Goal: Task Accomplishment & Management: Manage account settings

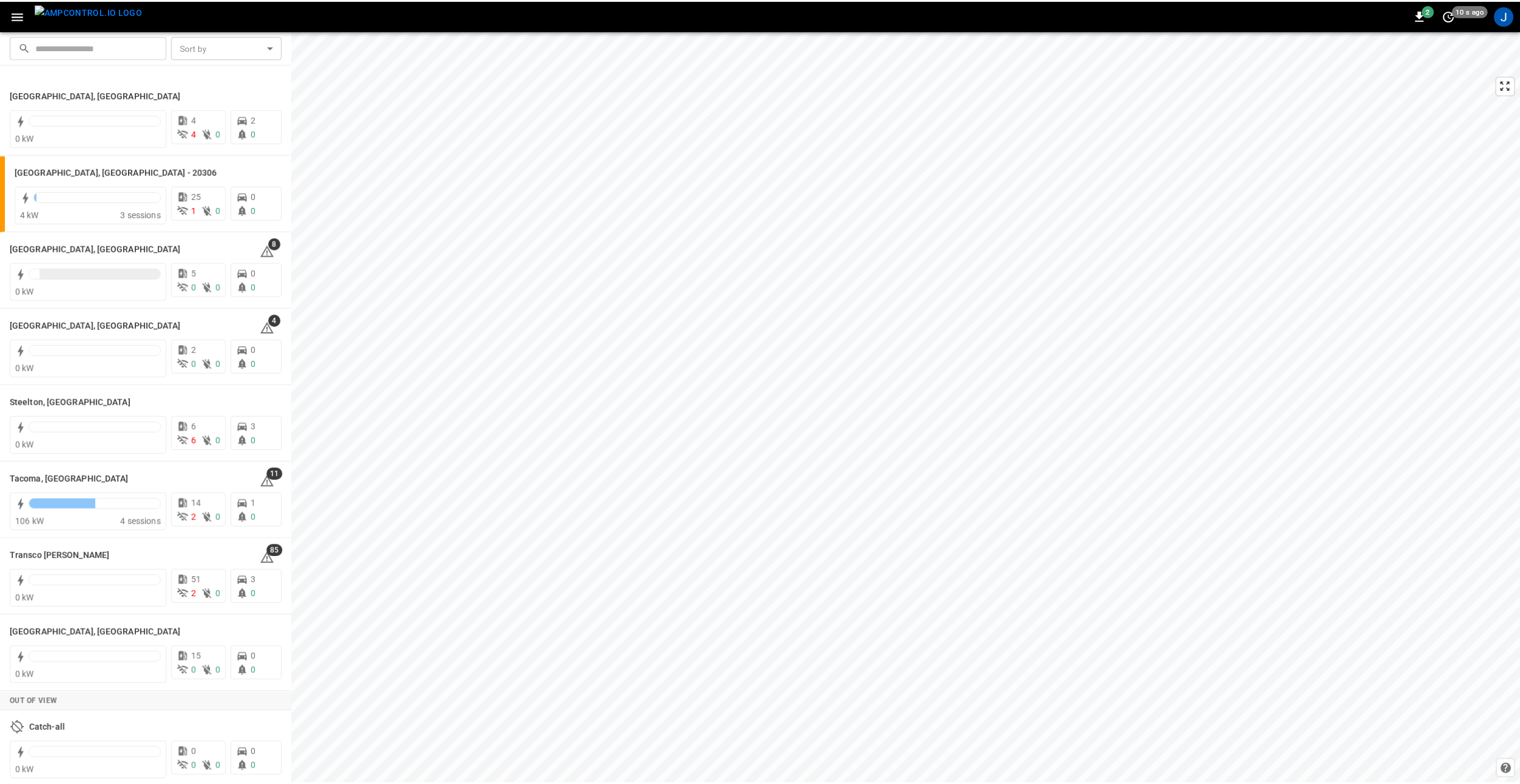
scroll to position [1528, 0]
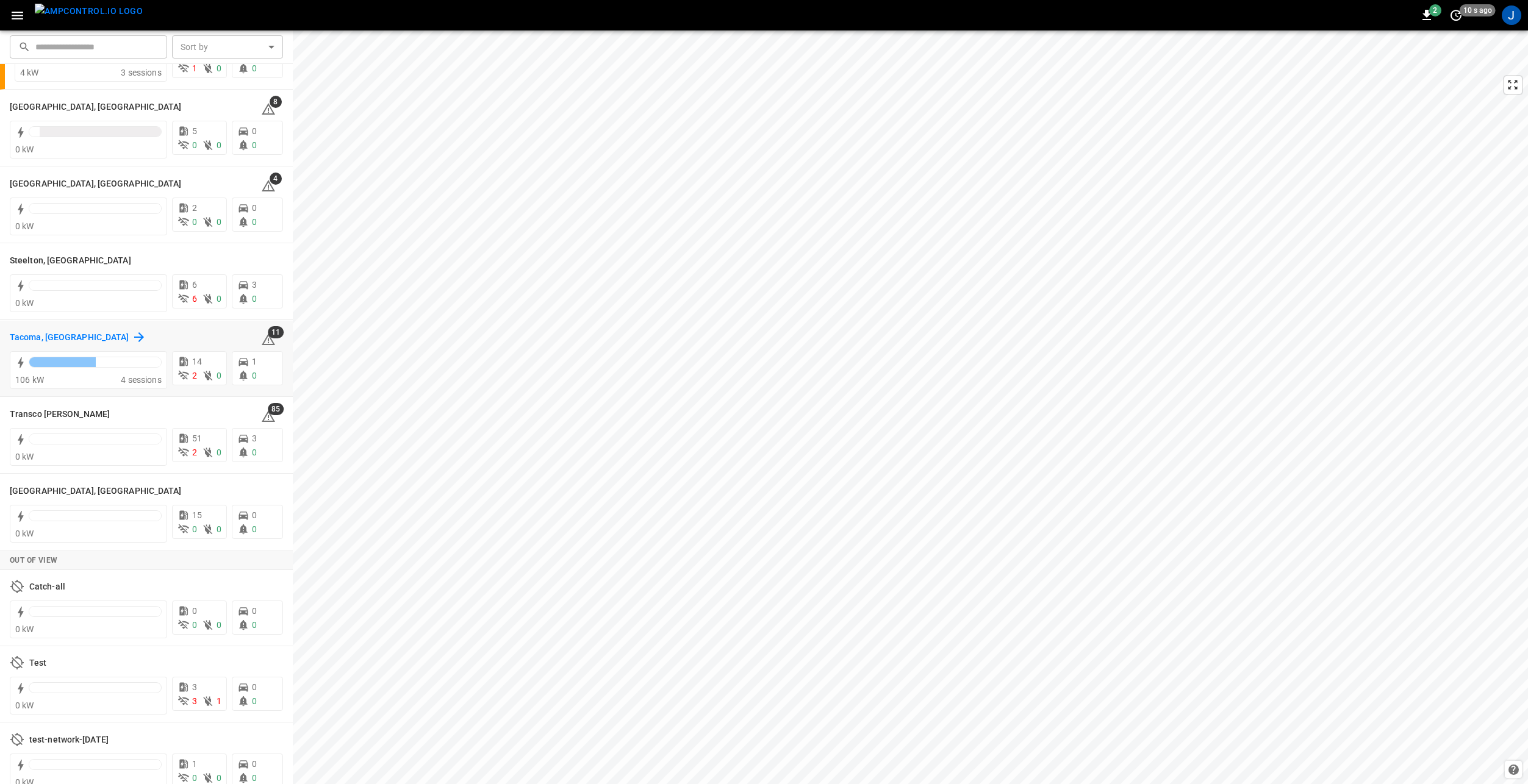
click at [35, 341] on h6 "Tacoma, [GEOGRAPHIC_DATA]" at bounding box center [69, 338] width 119 height 14
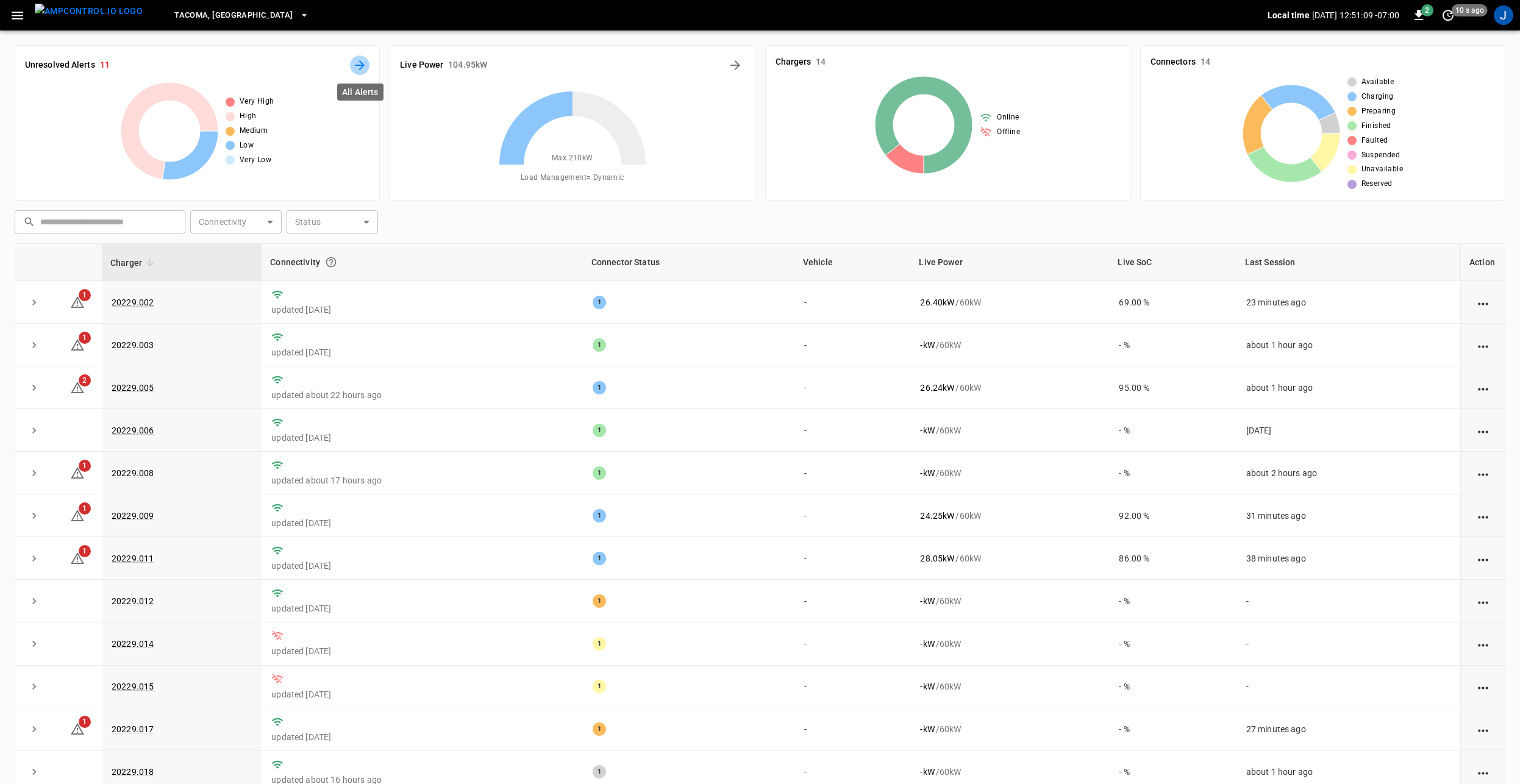
click at [358, 66] on icon "All Alerts" at bounding box center [359, 65] width 10 height 9
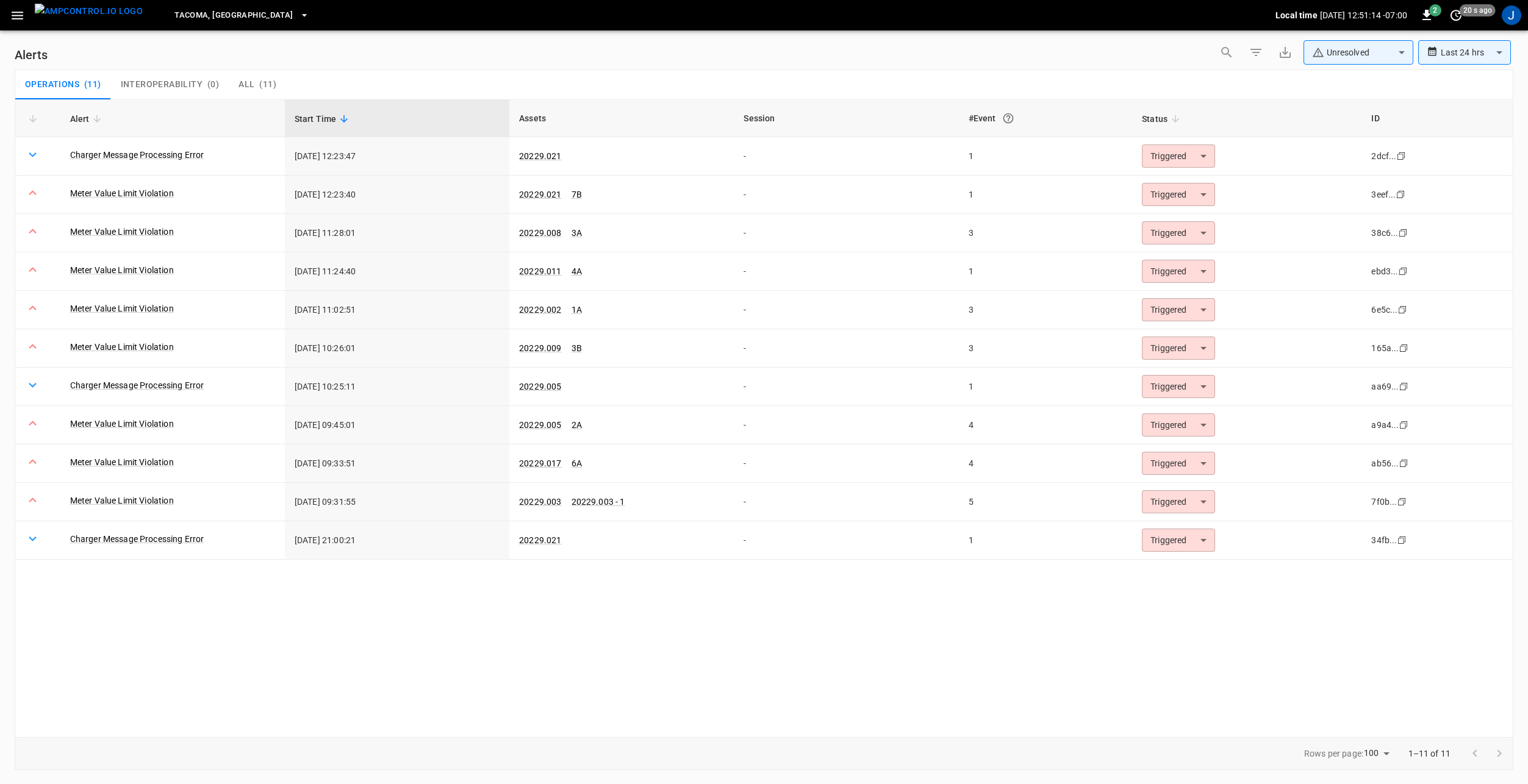
click at [66, 19] on img "menu" at bounding box center [88, 11] width 108 height 16
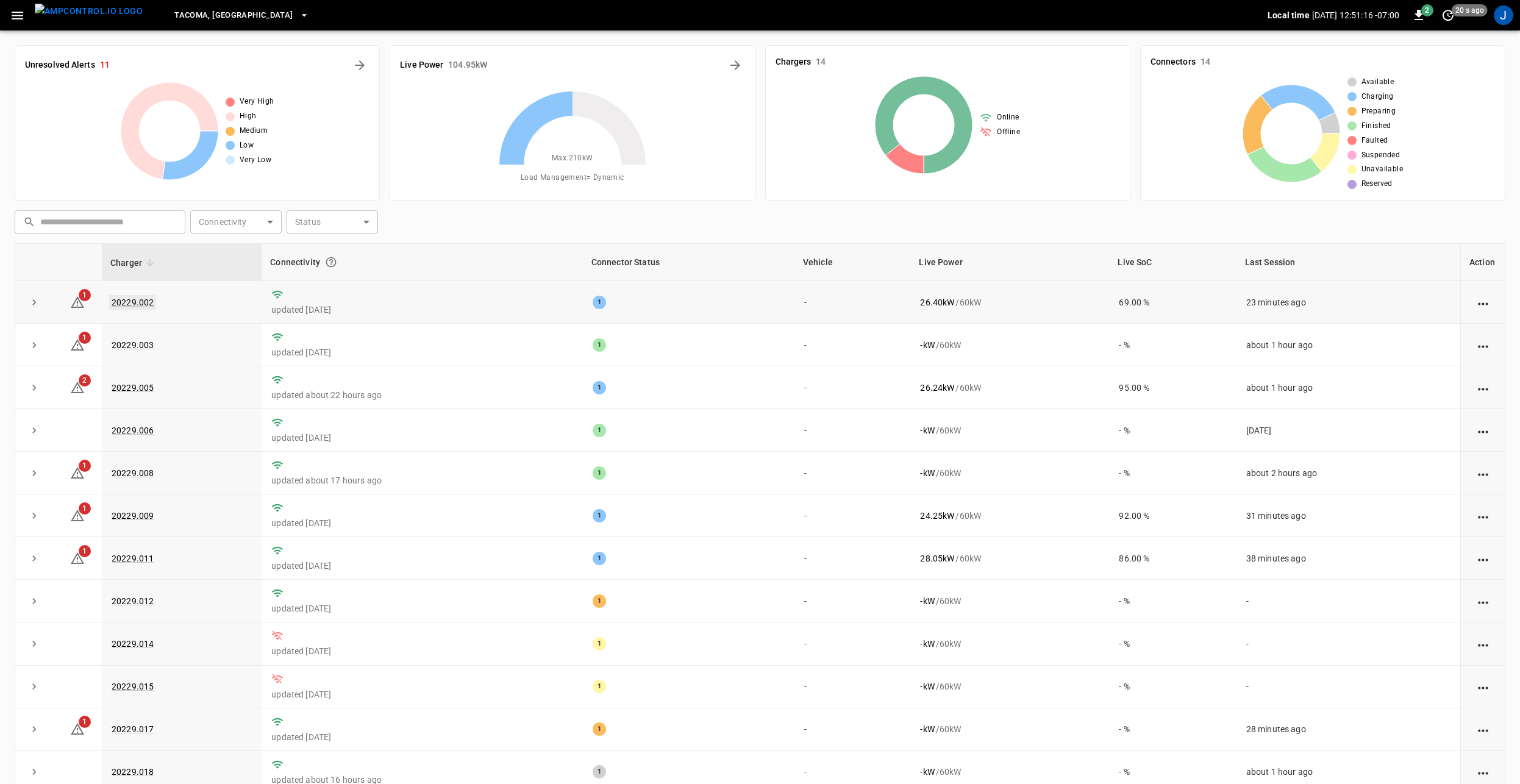
click at [125, 300] on link "20229.002" at bounding box center [132, 302] width 47 height 15
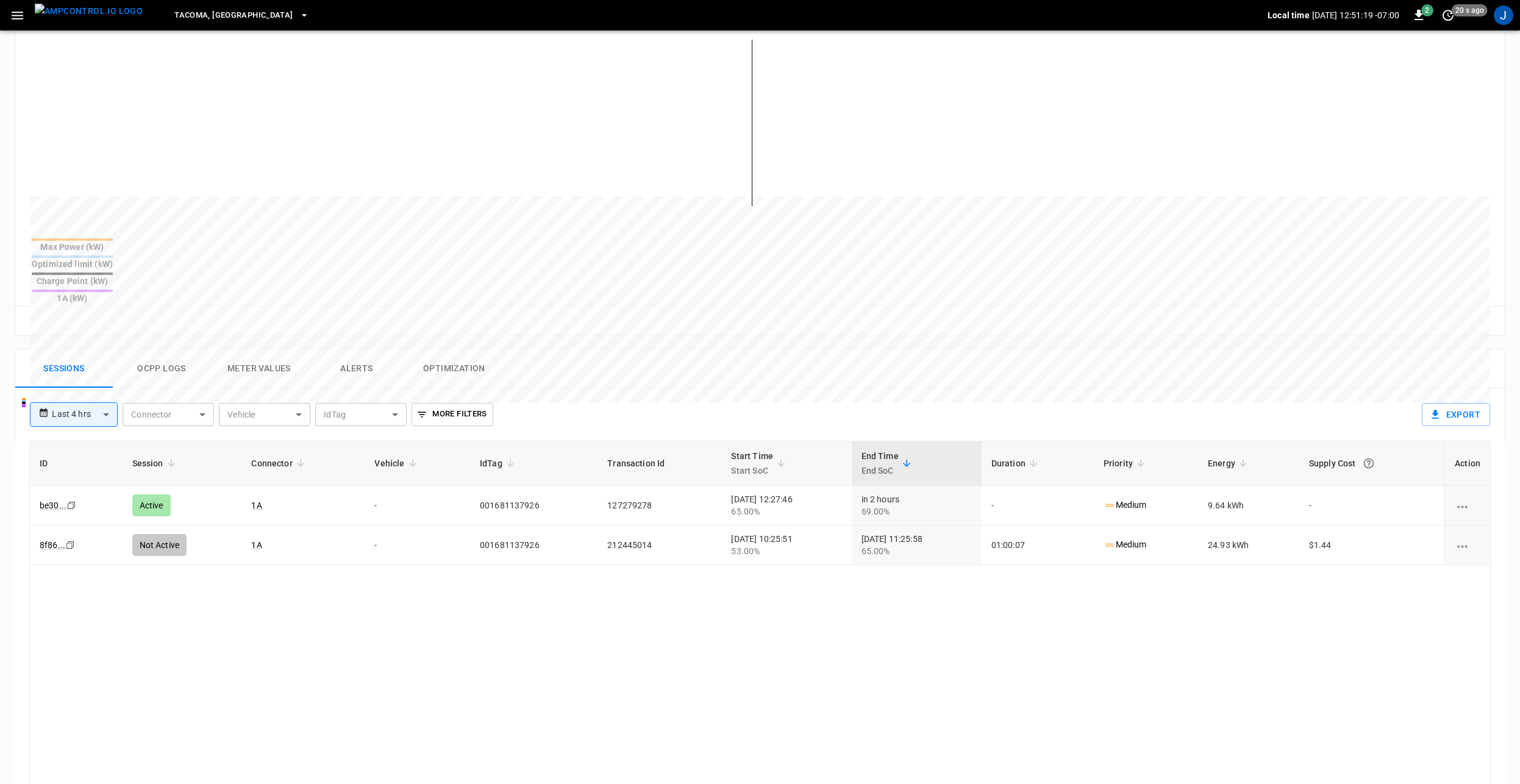
scroll to position [305, 0]
click at [350, 349] on button "Alerts" at bounding box center [357, 368] width 98 height 39
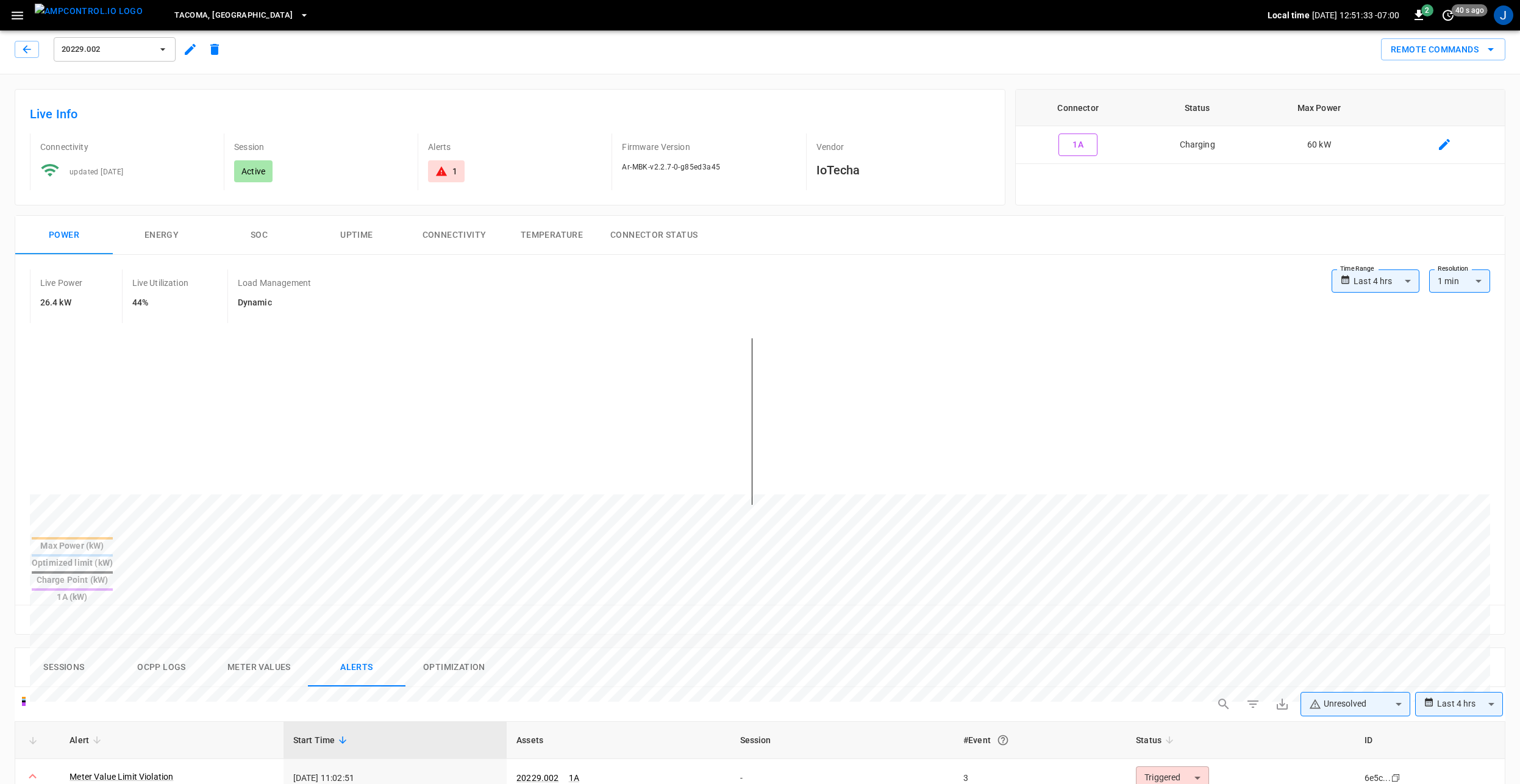
scroll to position [0, 0]
click at [27, 59] on icon "button" at bounding box center [27, 54] width 12 height 12
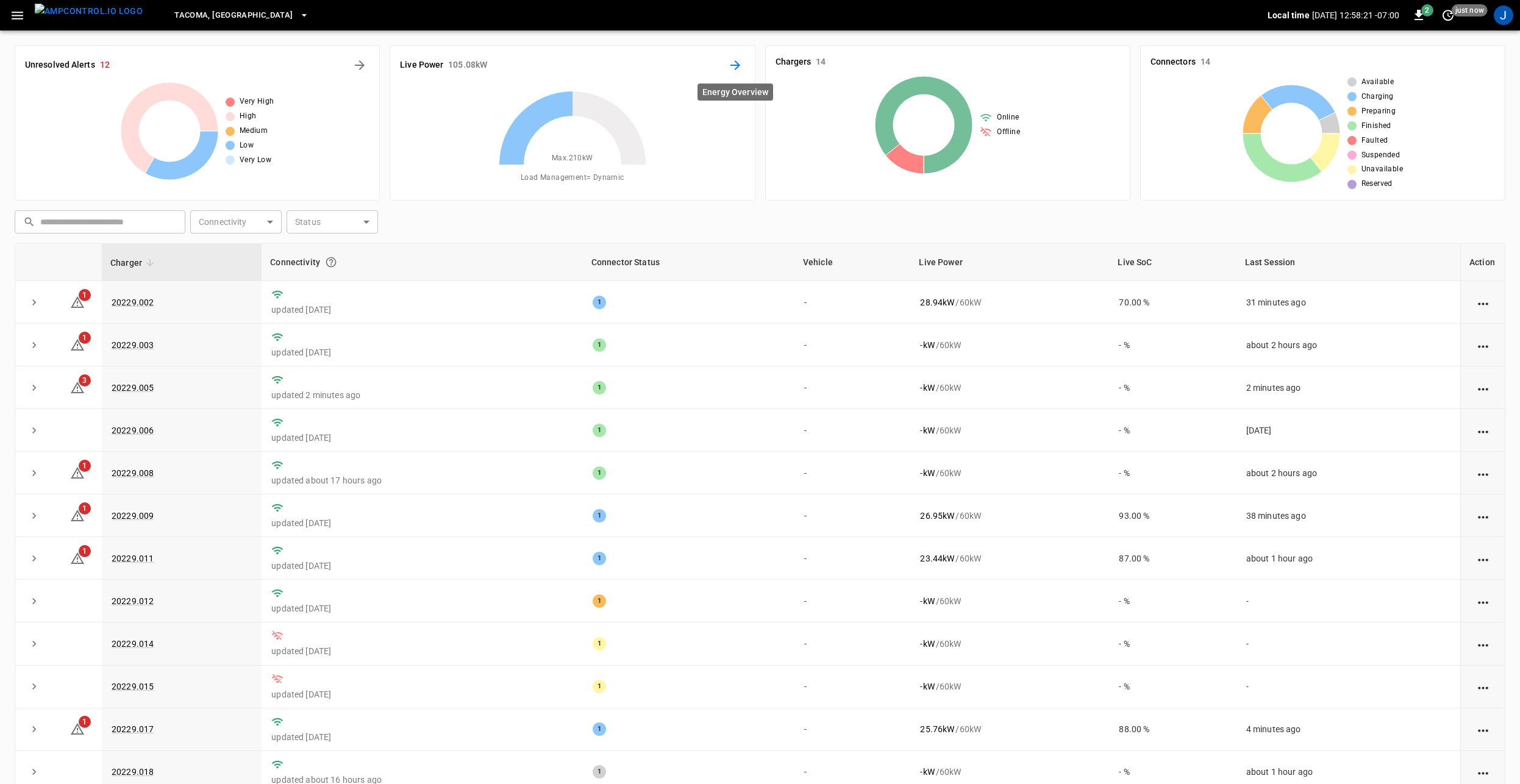
click at [733, 67] on icon "Energy Overview" at bounding box center [735, 65] width 15 height 15
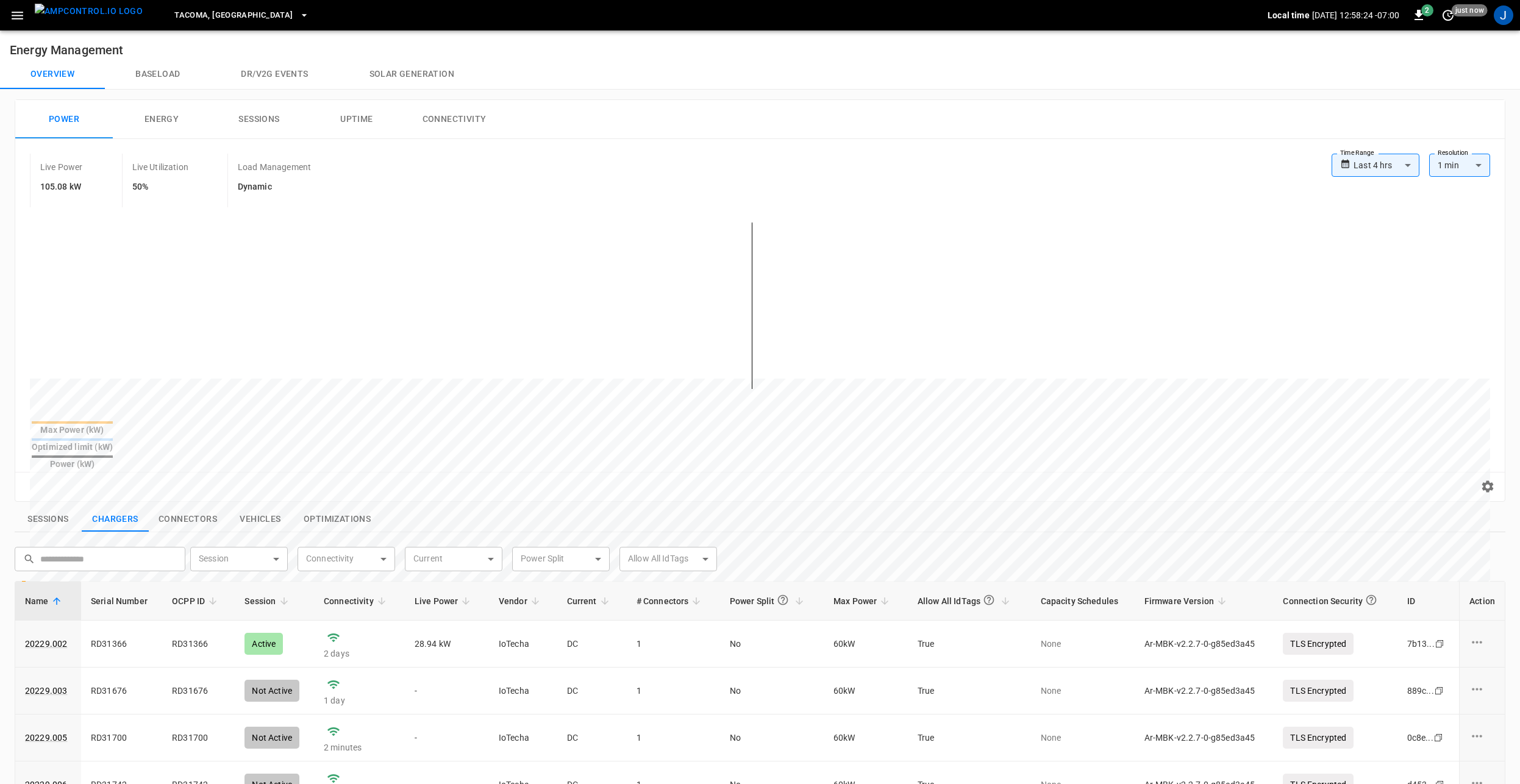
click at [79, 17] on img "menu" at bounding box center [88, 11] width 108 height 16
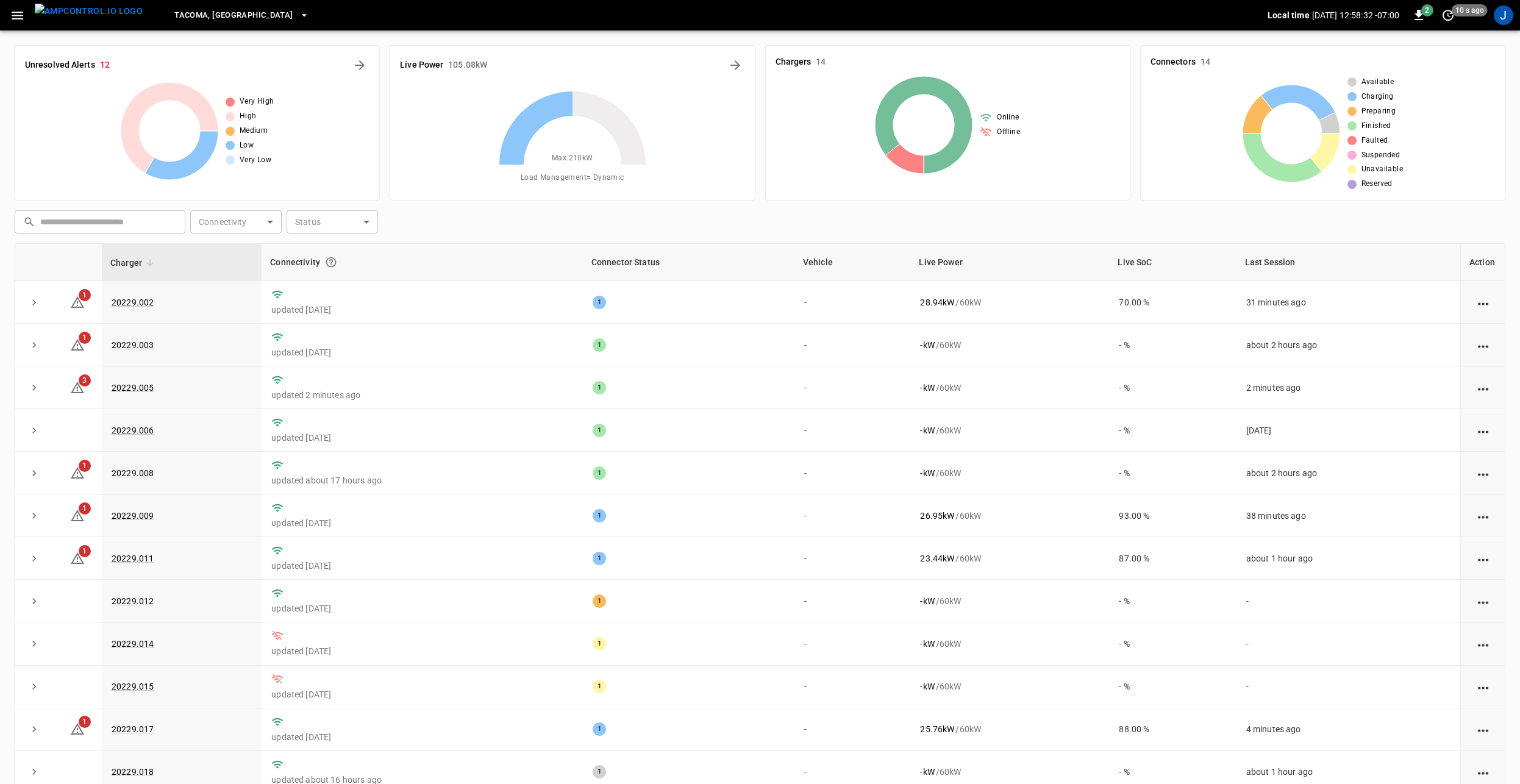
click at [13, 14] on icon "button" at bounding box center [17, 16] width 16 height 16
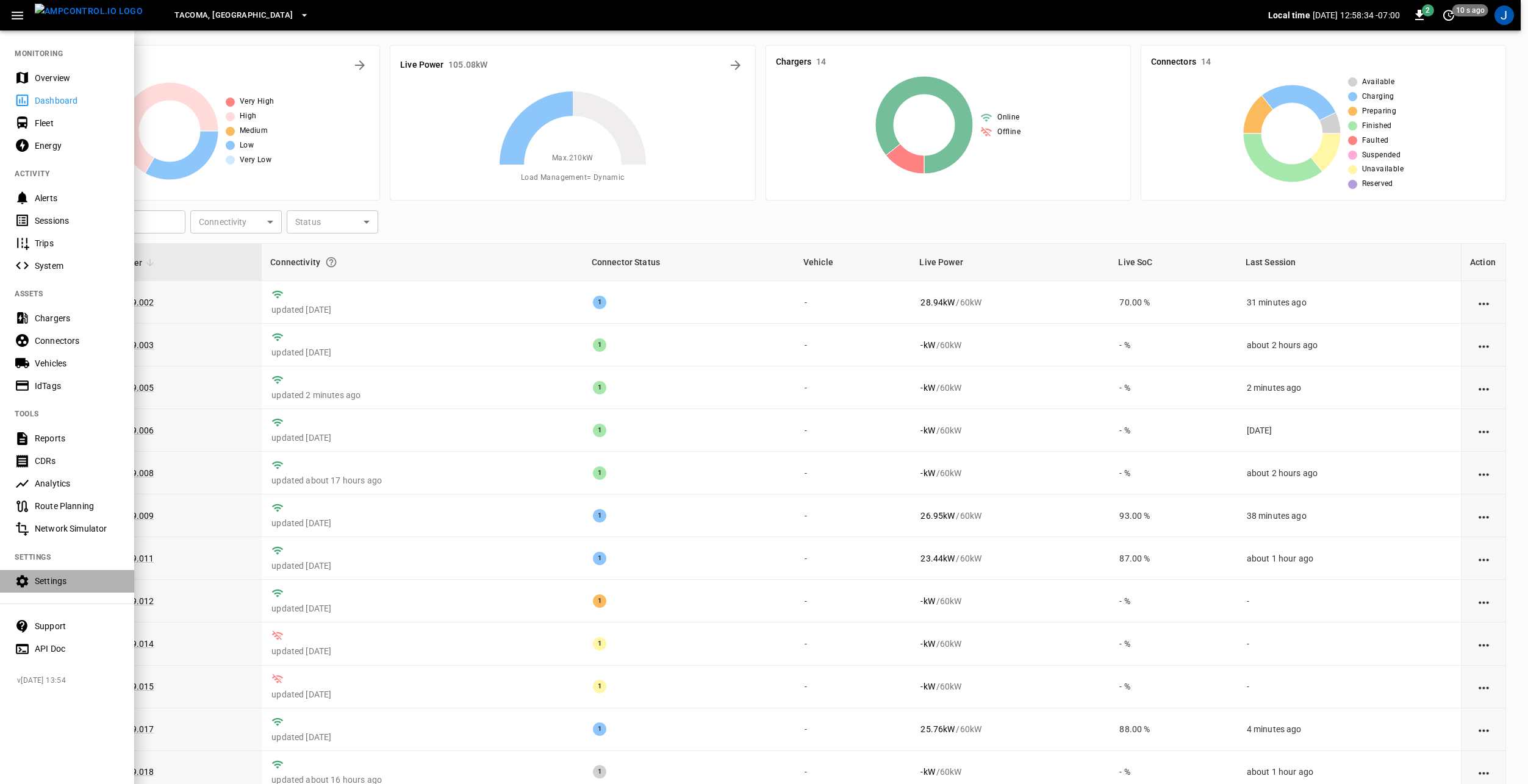
click at [60, 585] on div "Settings" at bounding box center [77, 581] width 85 height 12
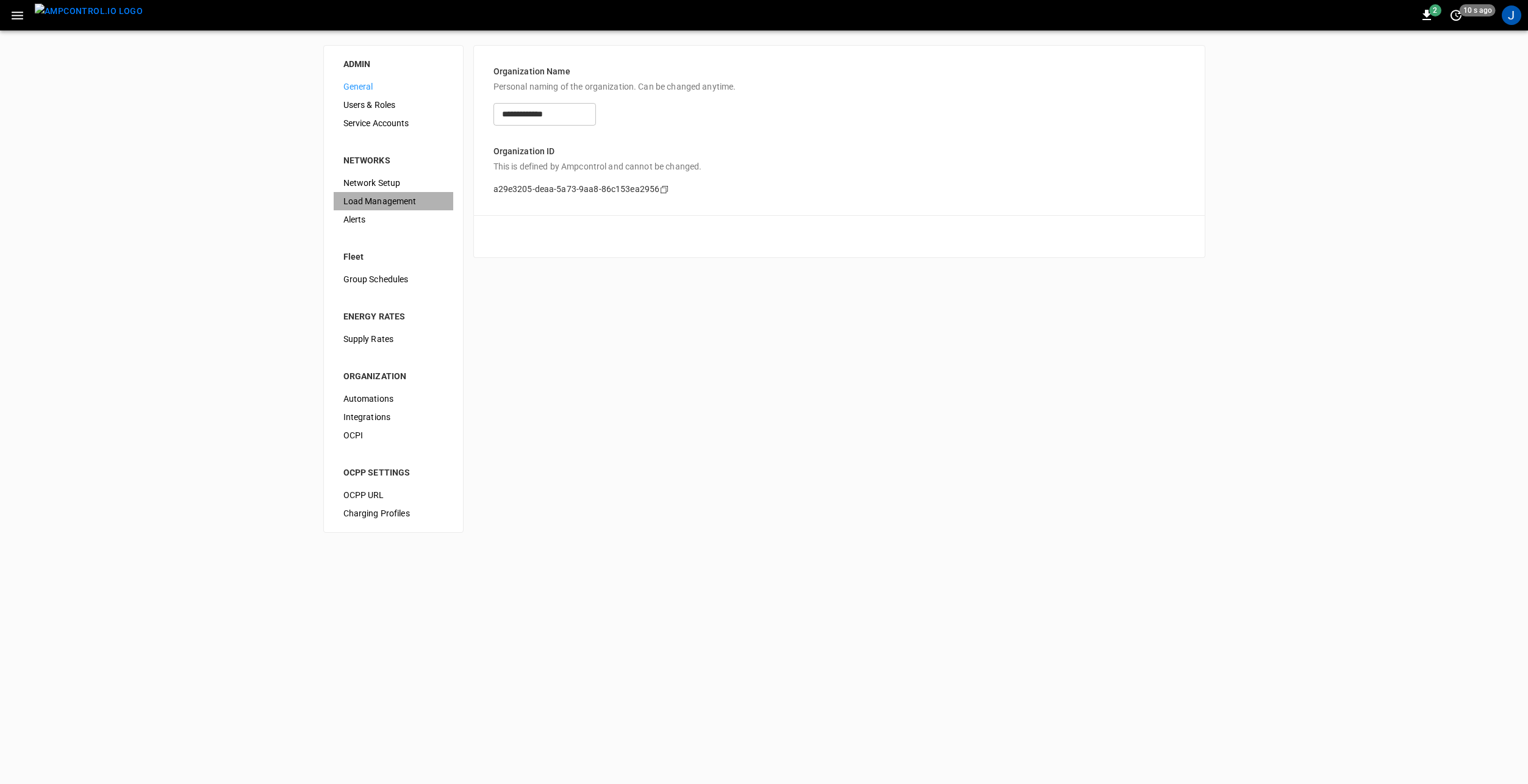
click at [383, 200] on span "Load Management" at bounding box center [394, 201] width 100 height 13
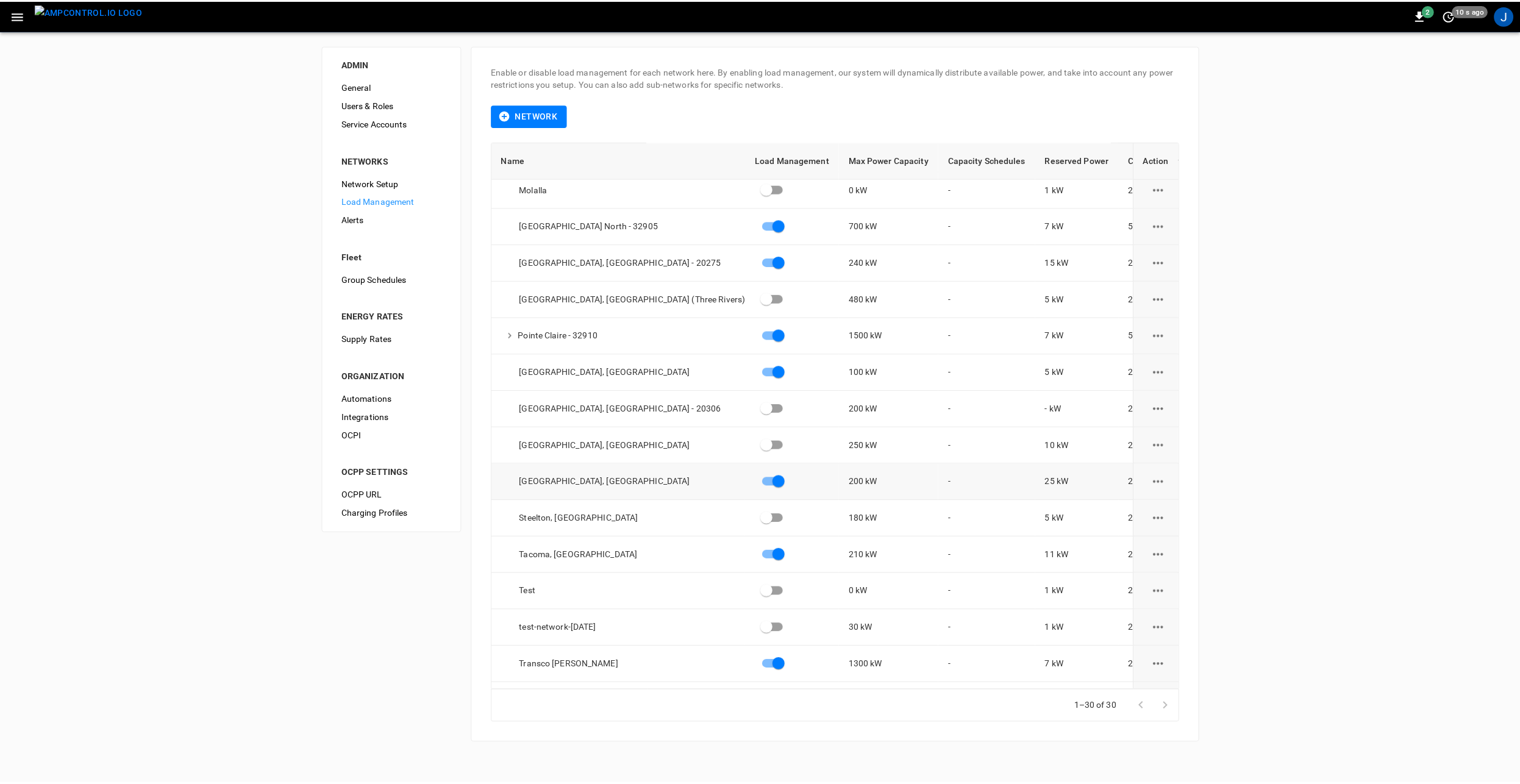
scroll to position [594, 0]
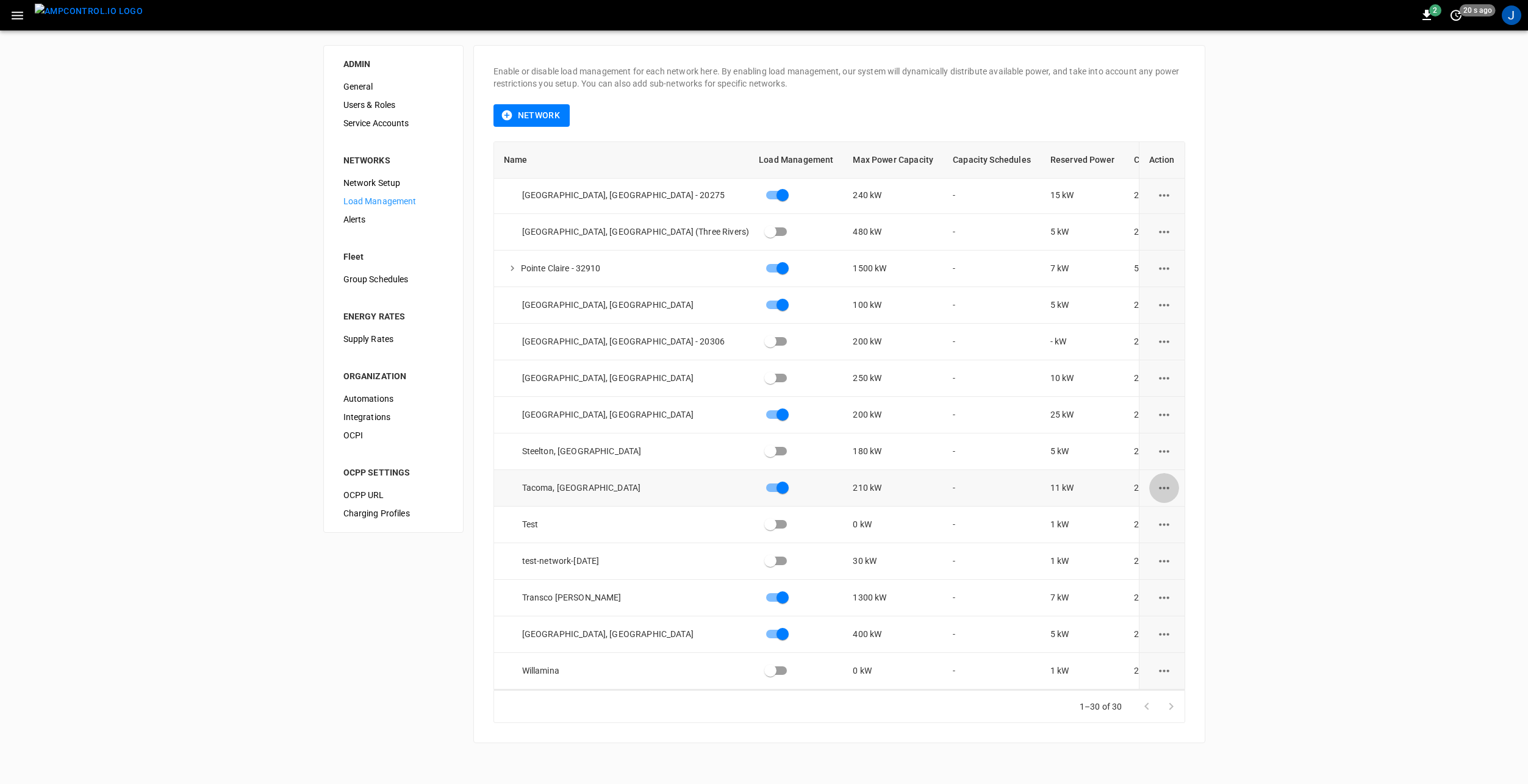
click at [1157, 483] on icon "load management options" at bounding box center [1164, 488] width 16 height 16
click at [1182, 519] on li "Edit" at bounding box center [1185, 510] width 86 height 20
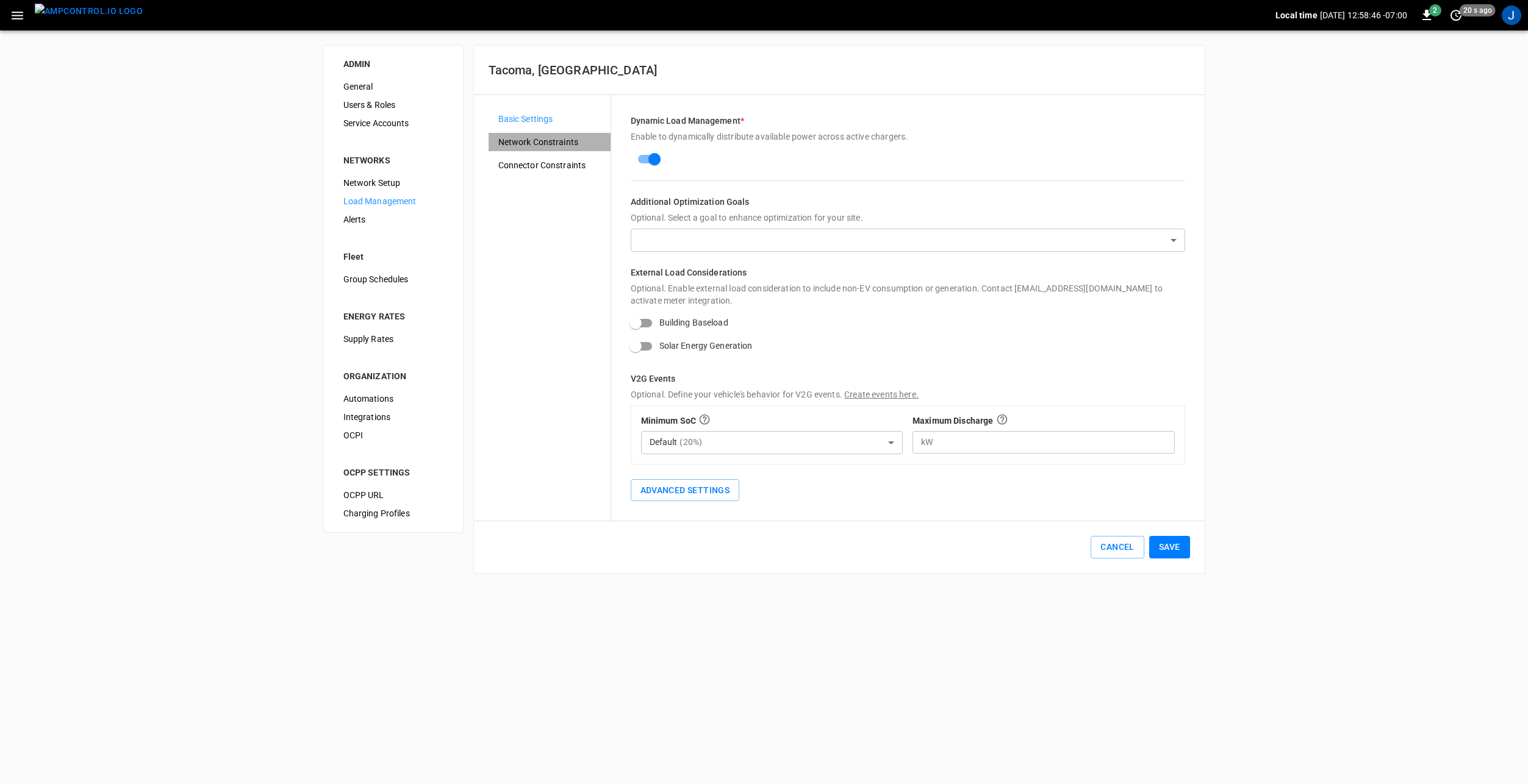
click at [547, 139] on span "Network Constraints" at bounding box center [549, 142] width 103 height 13
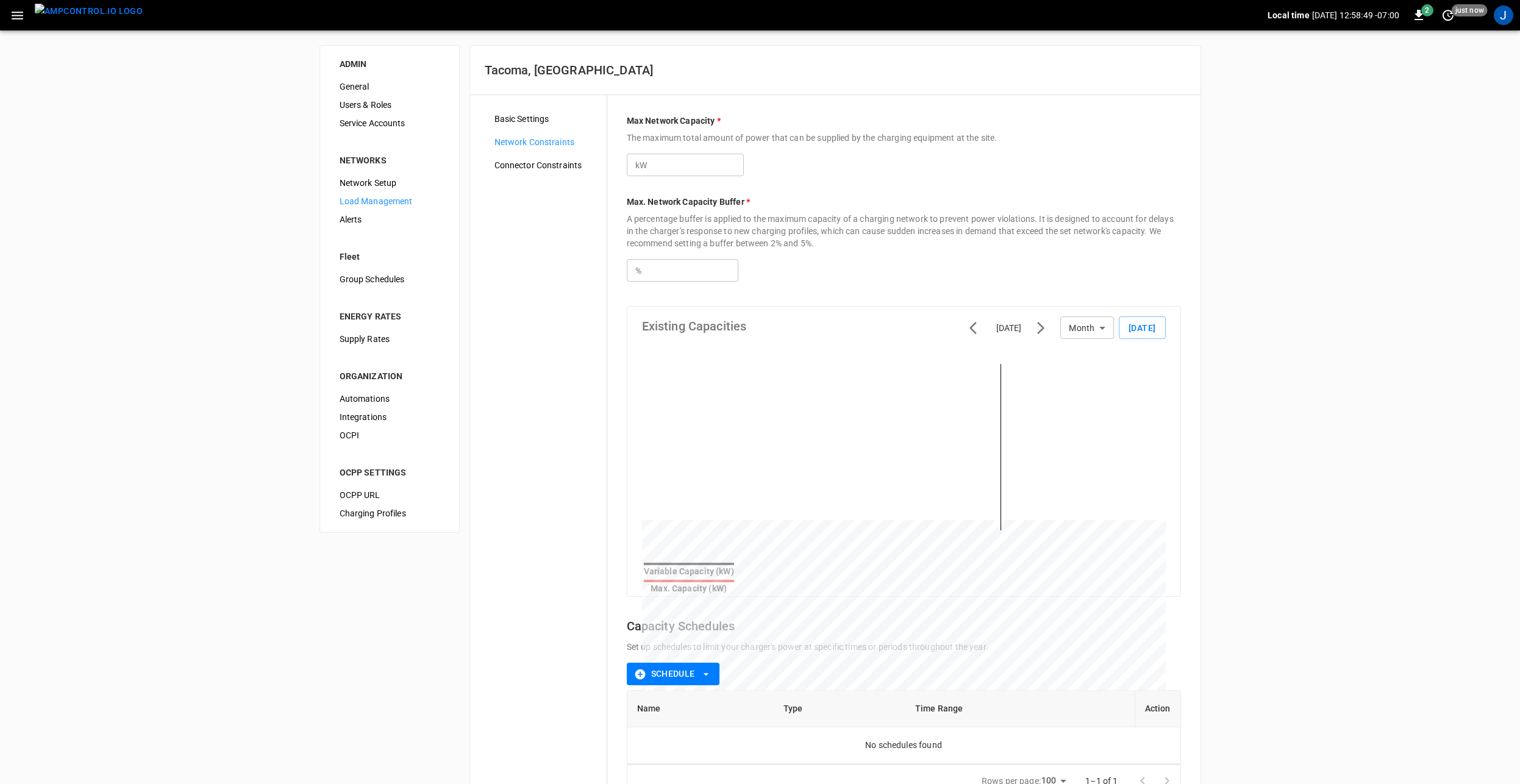
click at [535, 161] on span "Connector Constraints" at bounding box center [546, 165] width 103 height 13
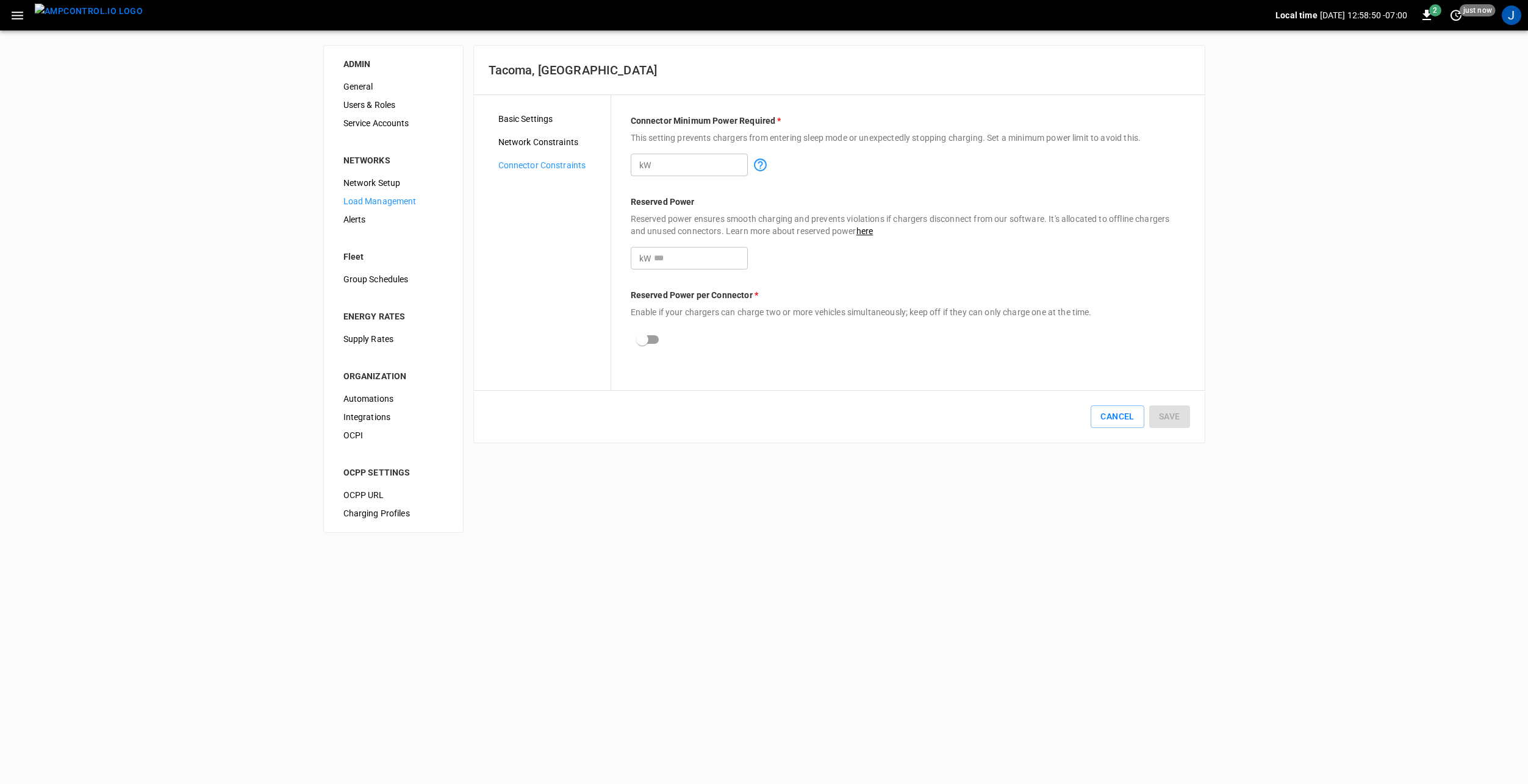
click at [536, 119] on span "Basic Settings" at bounding box center [549, 119] width 103 height 13
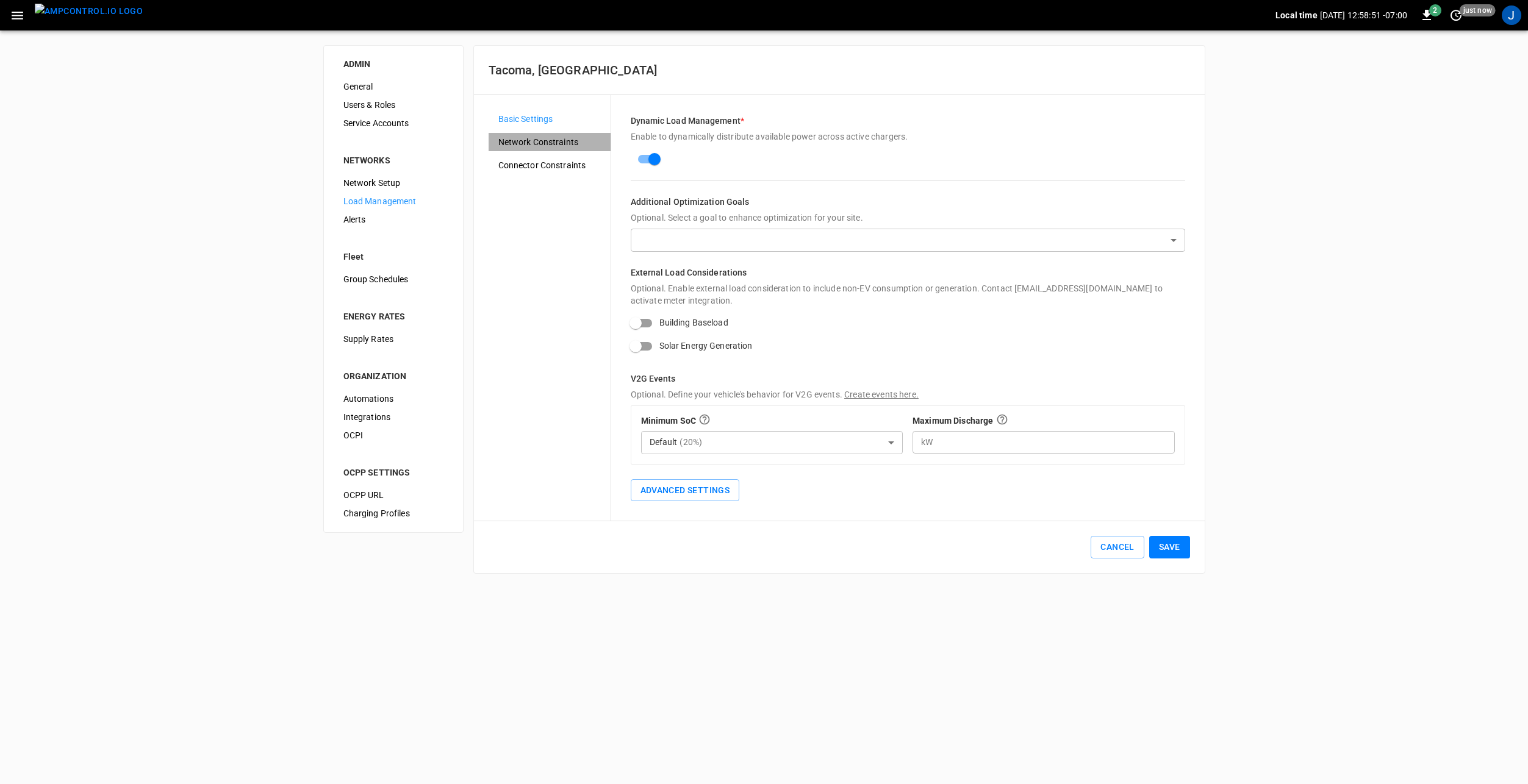
click at [536, 139] on span "Network Constraints" at bounding box center [549, 142] width 103 height 13
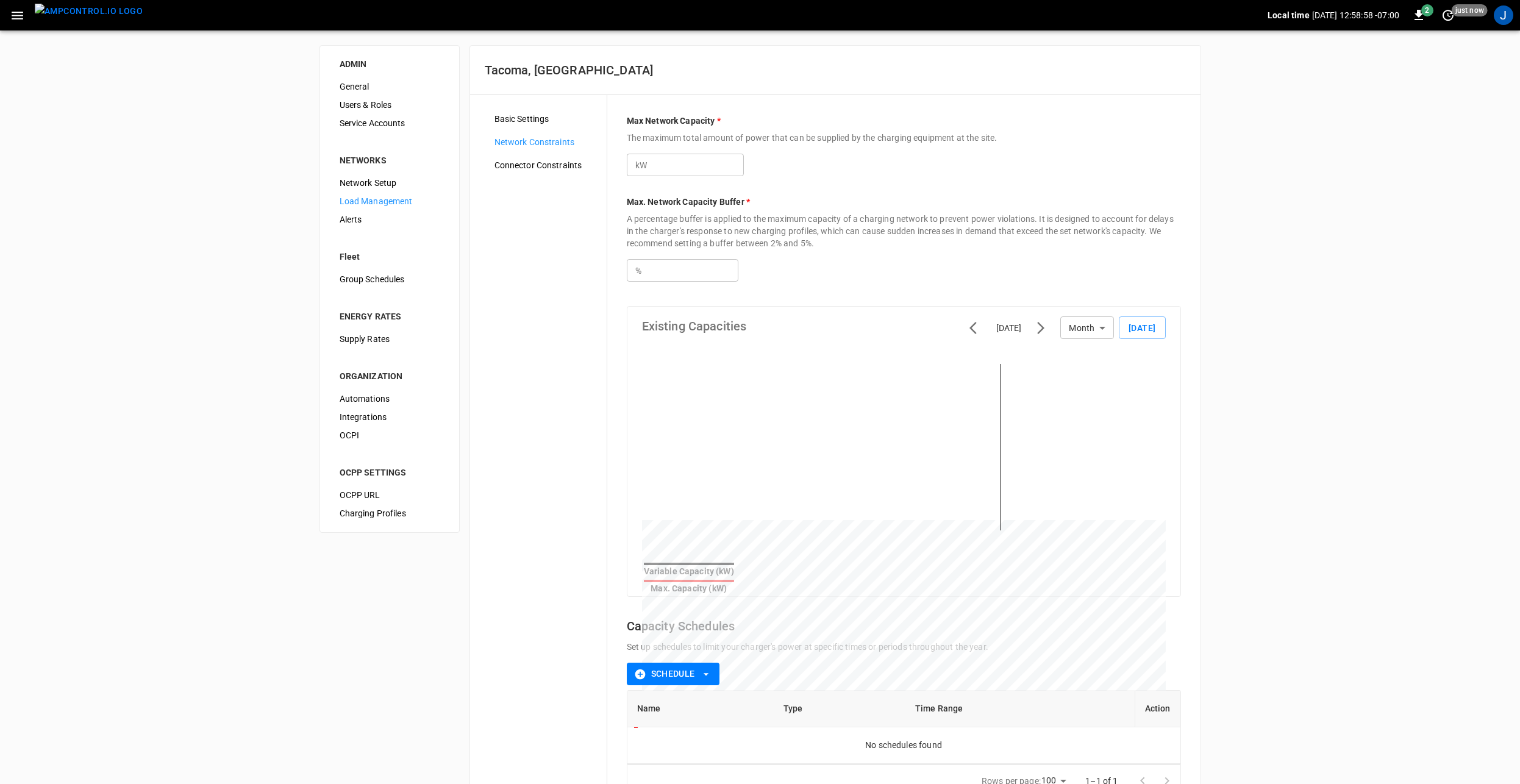
click at [84, 10] on img "menu" at bounding box center [88, 11] width 108 height 16
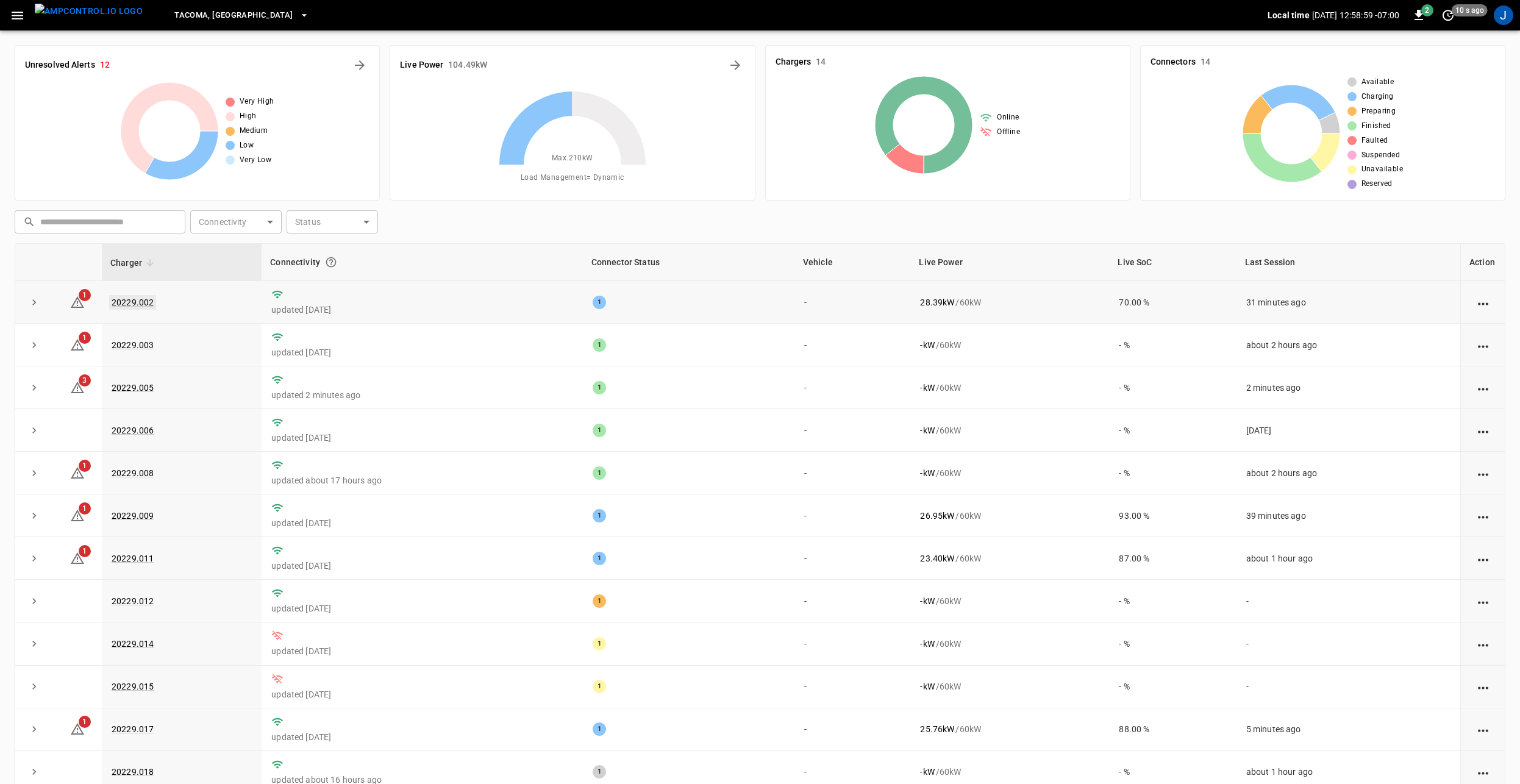
click at [132, 301] on link "20229.002" at bounding box center [132, 302] width 47 height 15
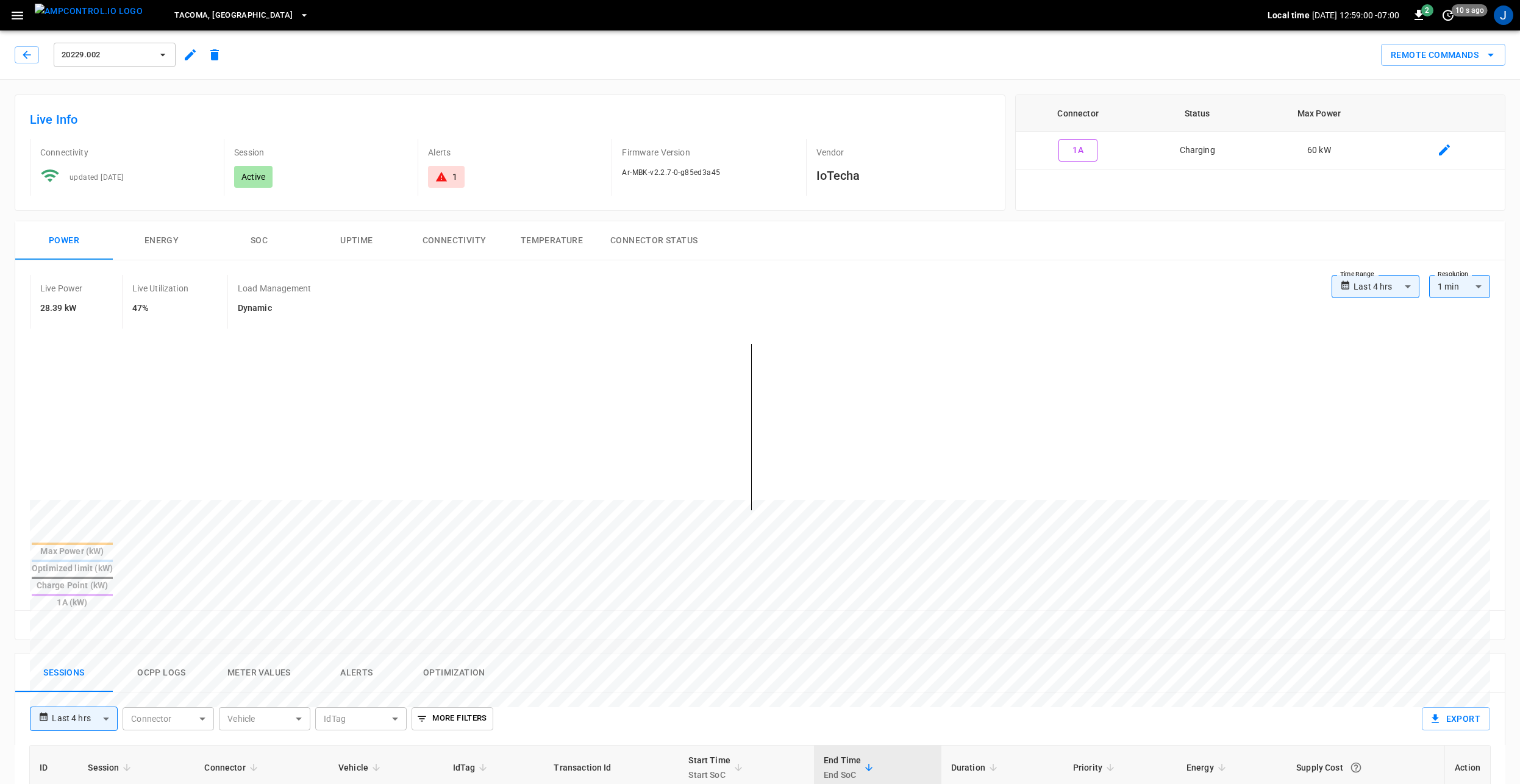
click at [189, 59] on icon "button" at bounding box center [190, 54] width 15 height 15
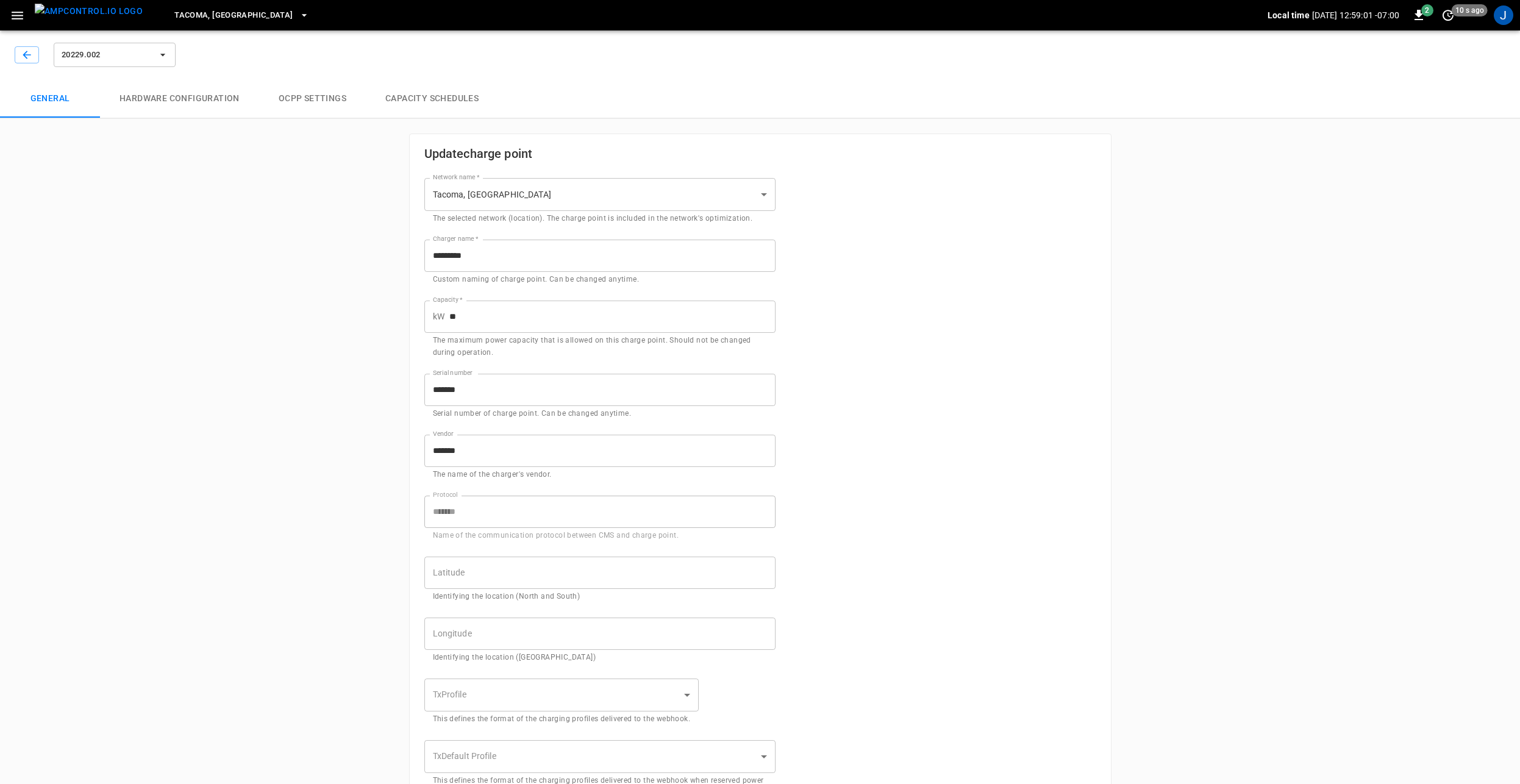
type input "**********"
click at [439, 94] on button "Capacity Schedules" at bounding box center [432, 98] width 132 height 39
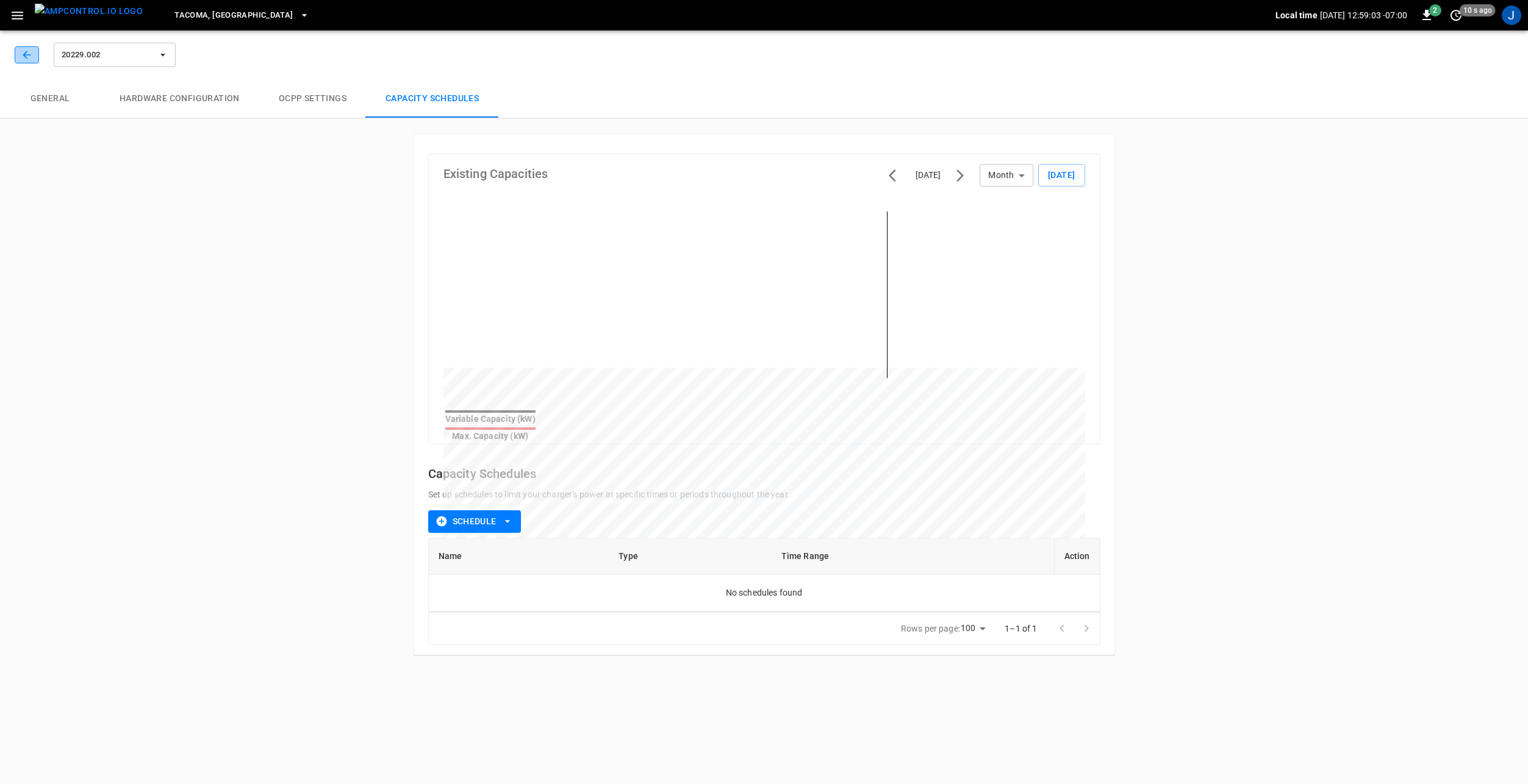
click at [24, 53] on icon "button" at bounding box center [27, 54] width 12 height 12
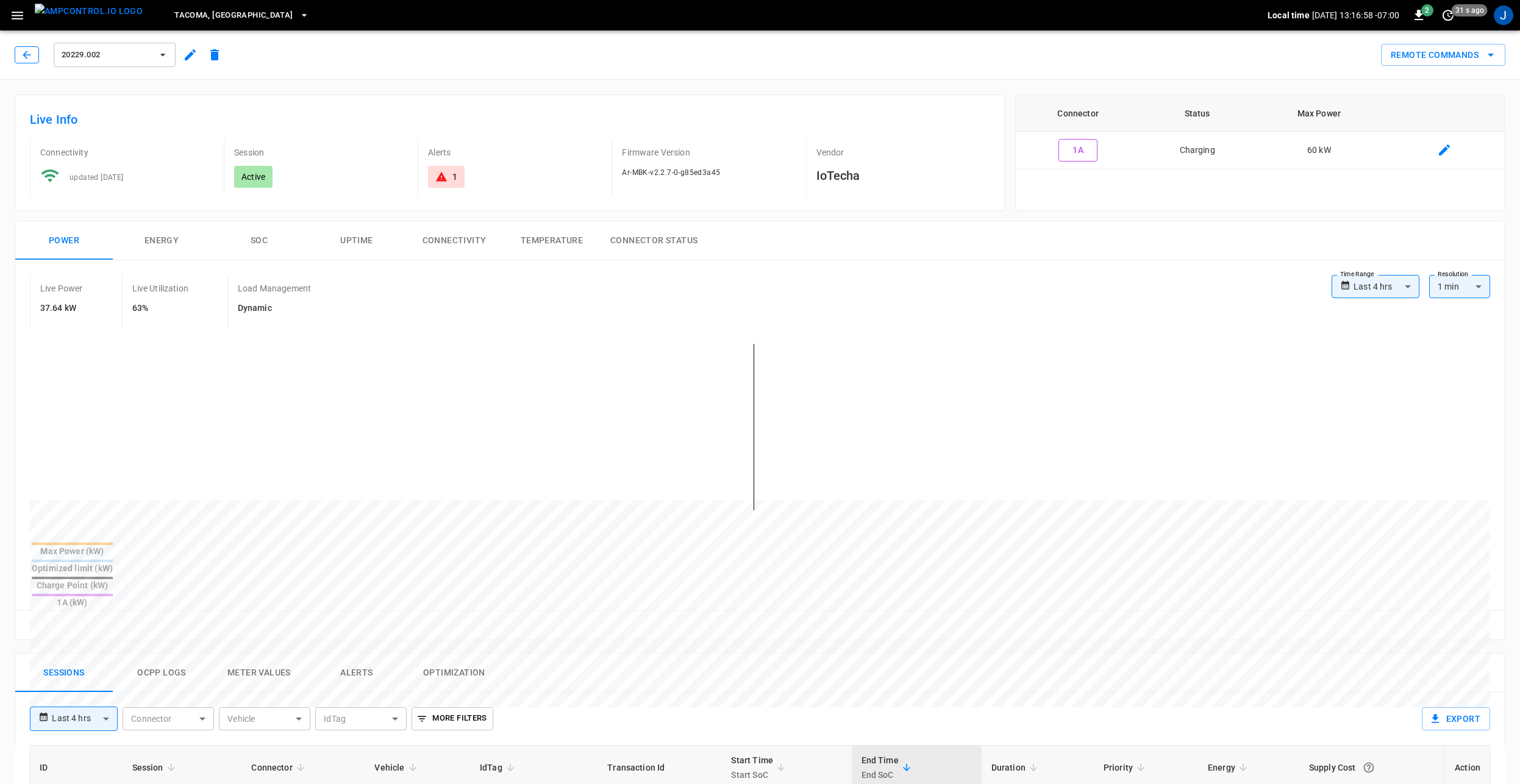
click at [36, 55] on button "button" at bounding box center [27, 55] width 24 height 17
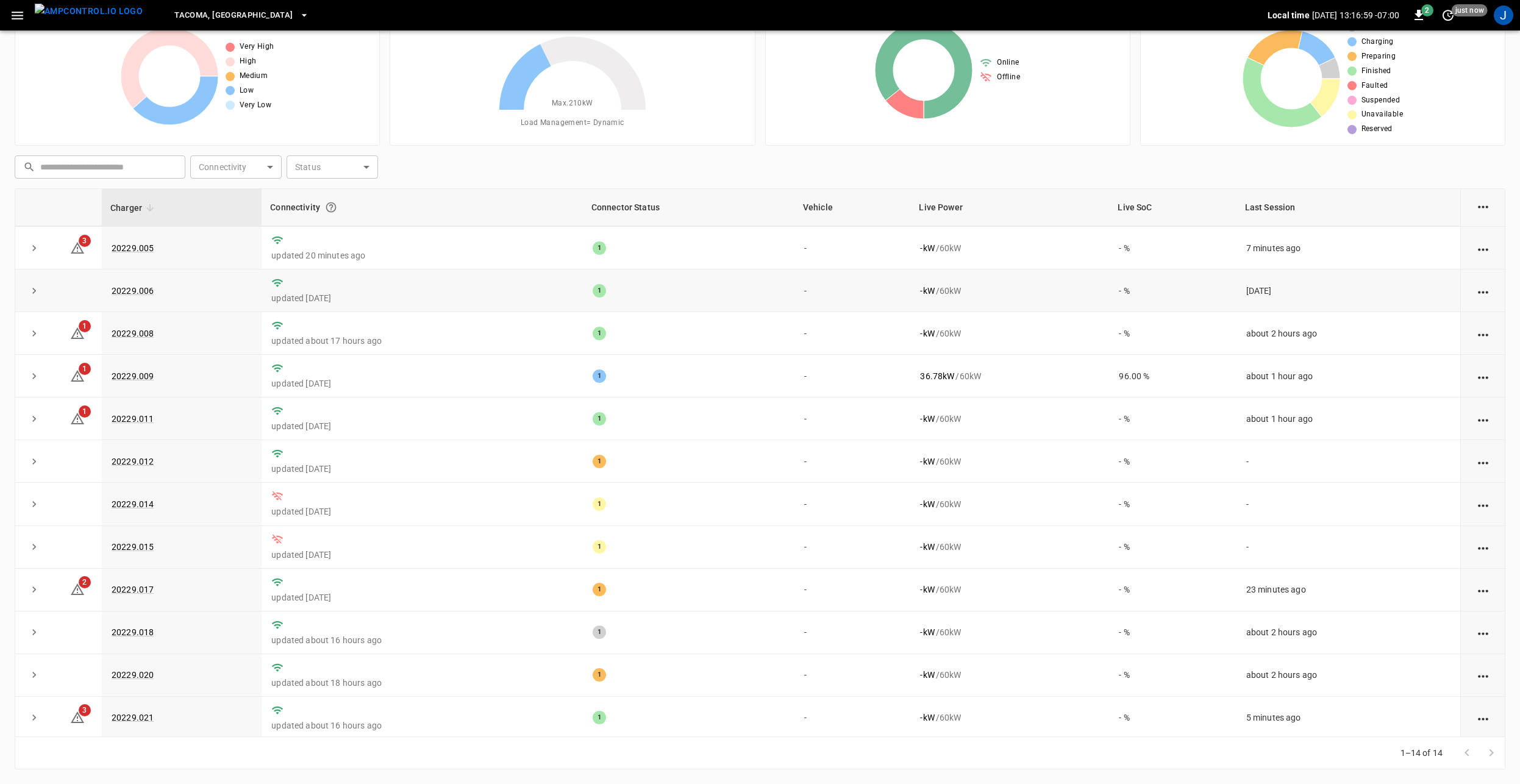
scroll to position [96, 0]
click at [139, 497] on link "20229.014" at bounding box center [132, 502] width 47 height 15
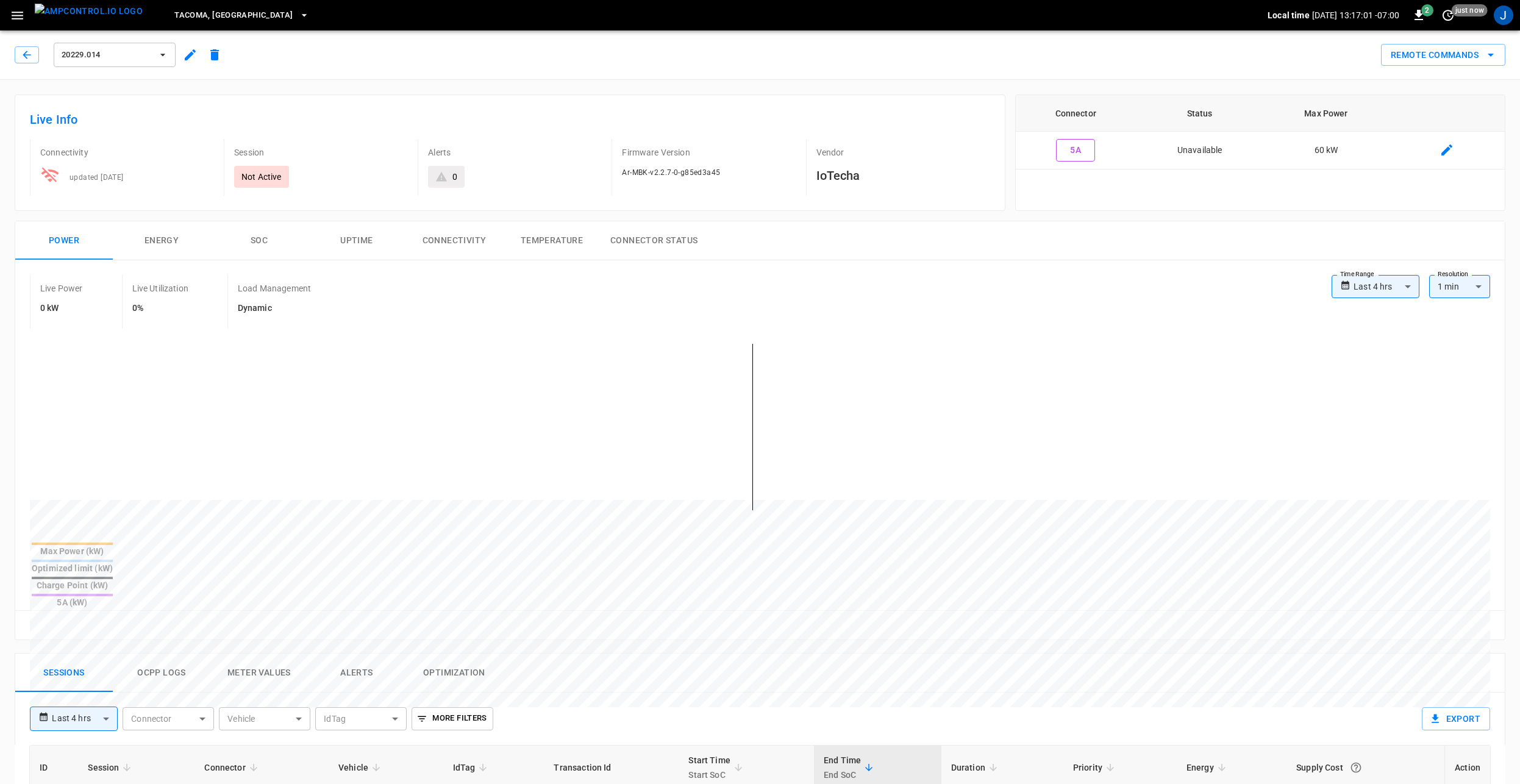
click at [177, 55] on div "20229.014" at bounding box center [114, 55] width 127 height 29
click at [190, 55] on icon "button" at bounding box center [190, 54] width 11 height 11
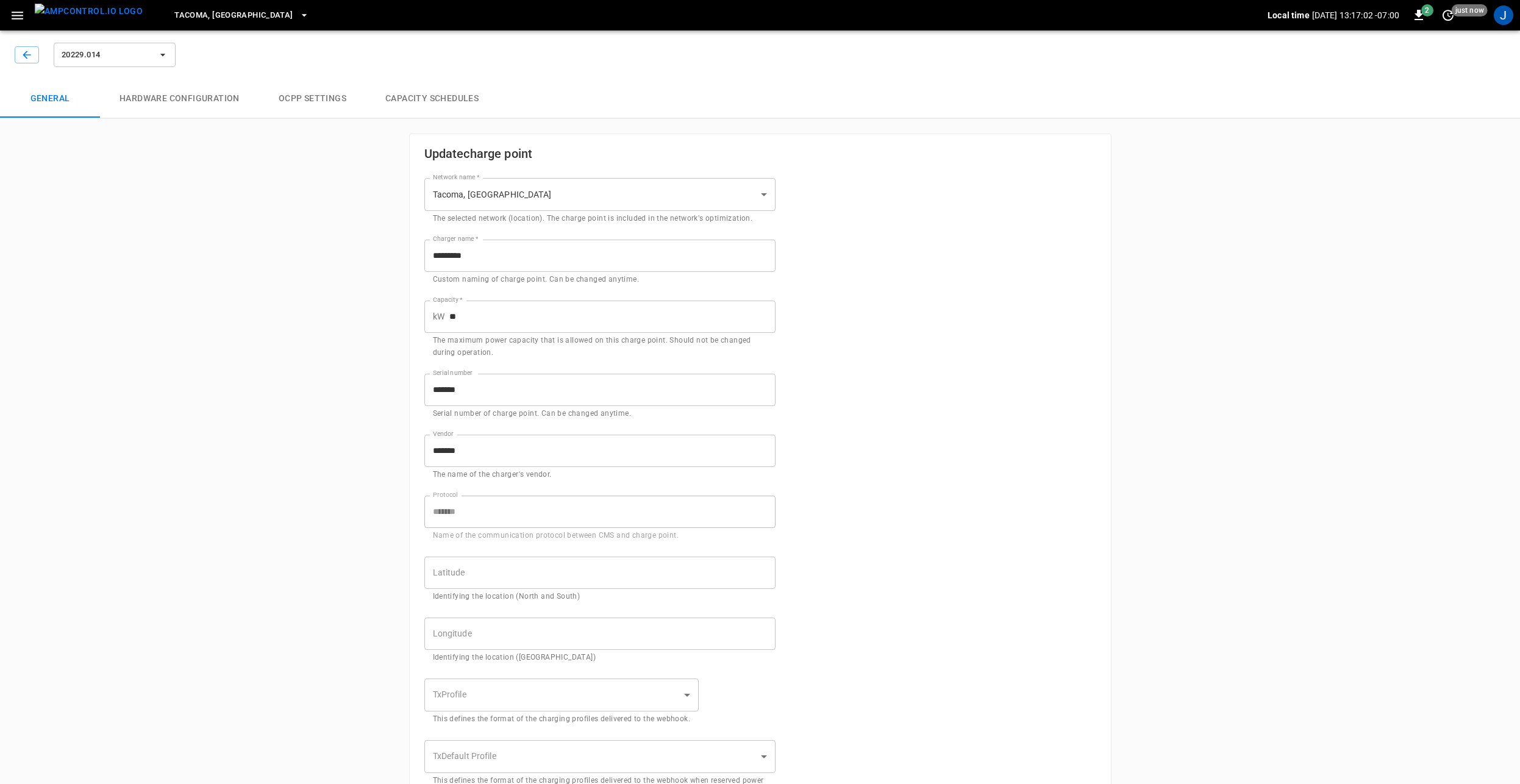
type input "**********"
drag, startPoint x: 483, startPoint y: 386, endPoint x: 385, endPoint y: 385, distance: 98.0
click at [386, 384] on div "**********" at bounding box center [760, 577] width 1520 height 1102
